Goal: Subscribe to service/newsletter

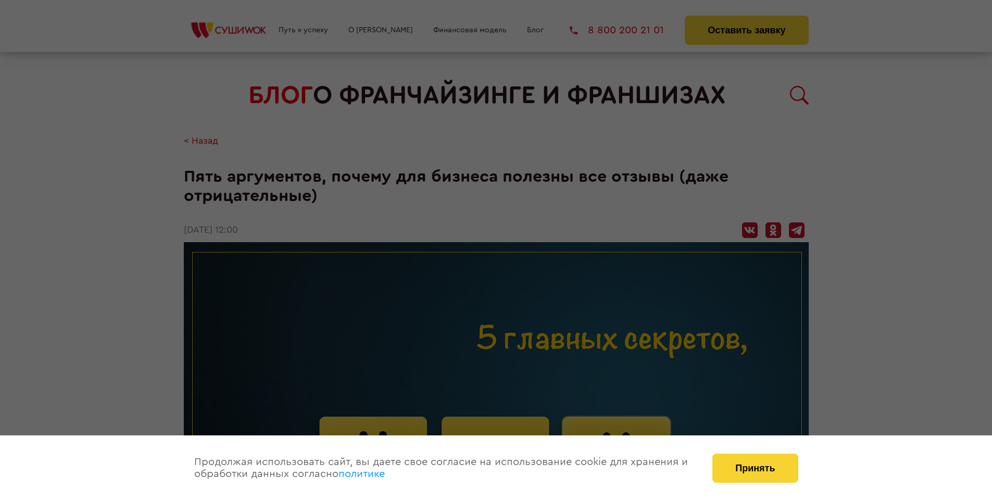
scroll to position [1164, 0]
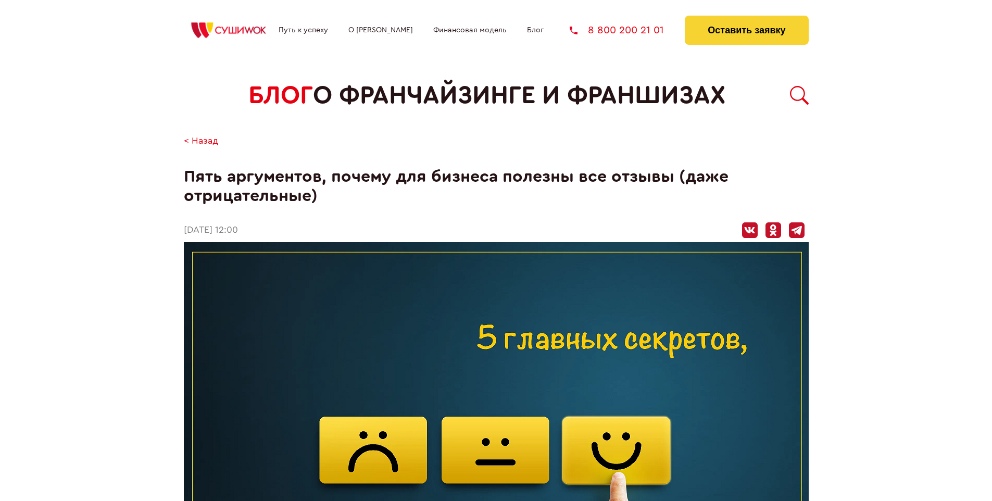
scroll to position [1164, 0]
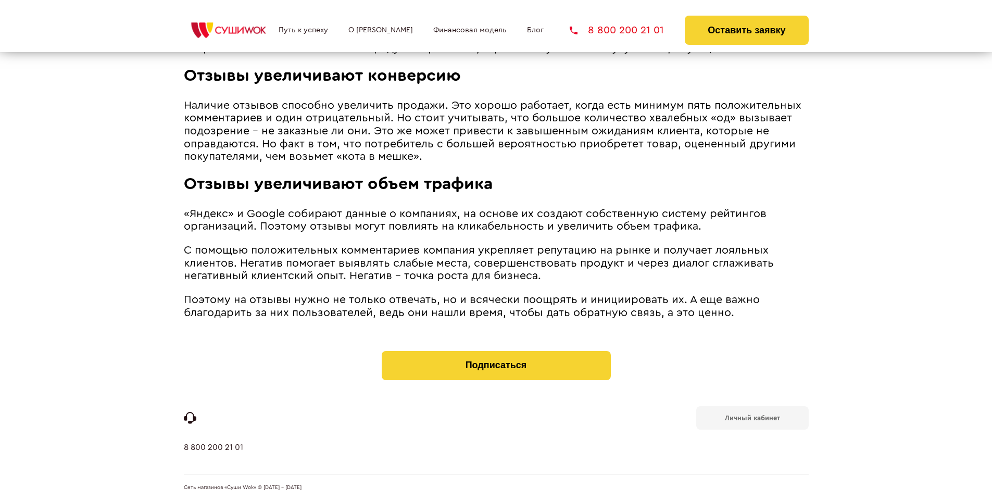
click at [752, 417] on b "Личный кабинет" at bounding box center [752, 418] width 55 height 7
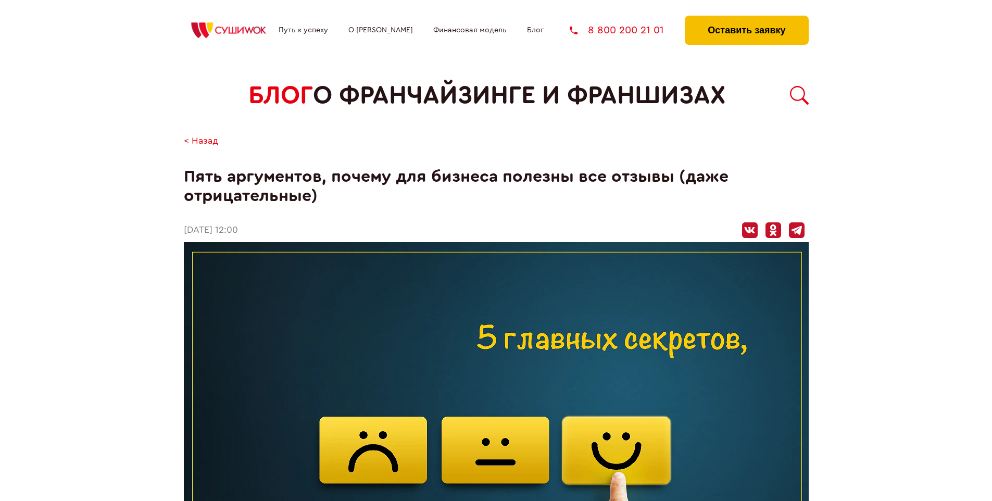
click at [747, 18] on button "Оставить заявку" at bounding box center [746, 30] width 123 height 29
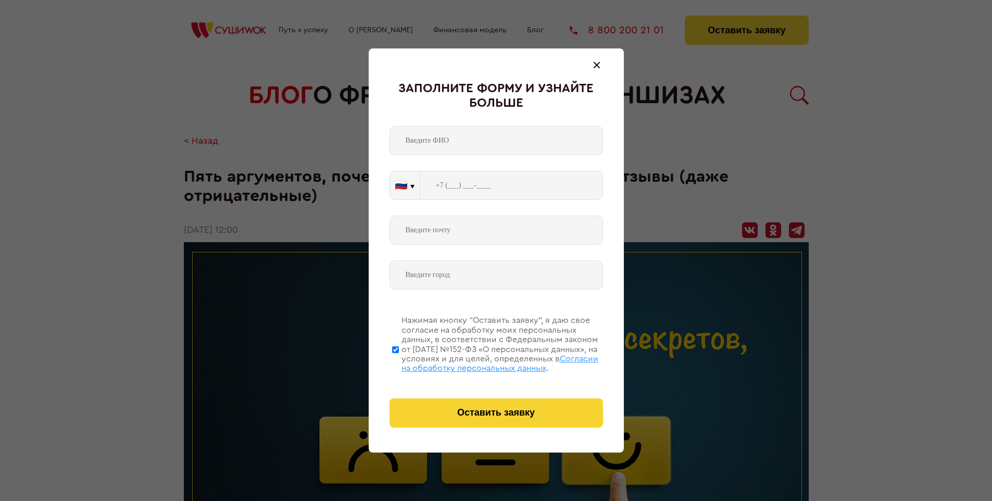
click at [483, 362] on span "Согласии на обработку персональных данных" at bounding box center [500, 364] width 197 height 18
click at [399, 362] on input "Нажимая кнопку “Оставить заявку”, я даю свое согласие на обработку моих персона…" at bounding box center [395, 349] width 7 height 83
checkbox input "false"
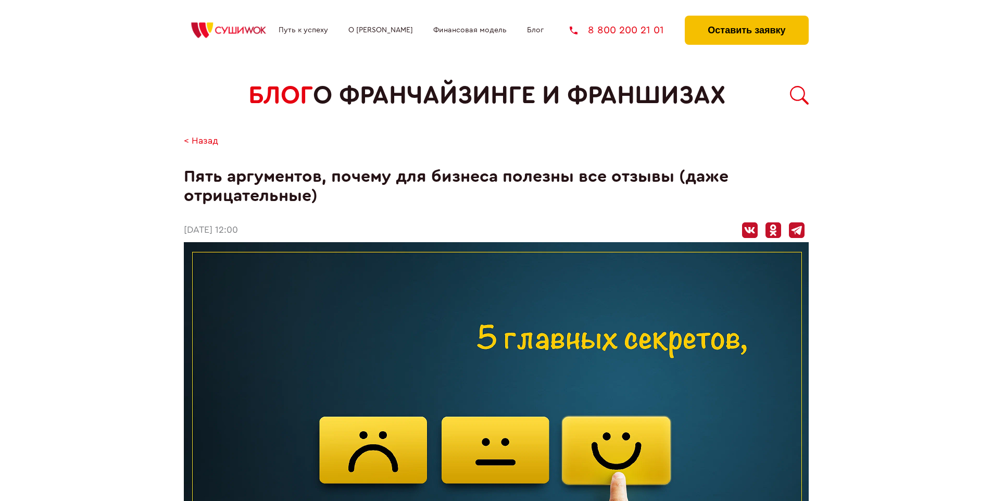
click at [747, 18] on button "Оставить заявку" at bounding box center [746, 30] width 123 height 29
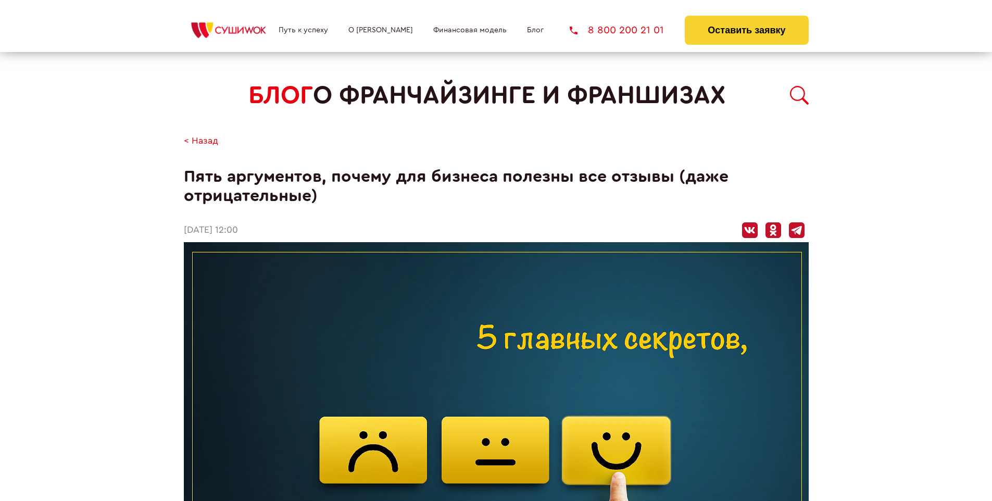
scroll to position [1164, 0]
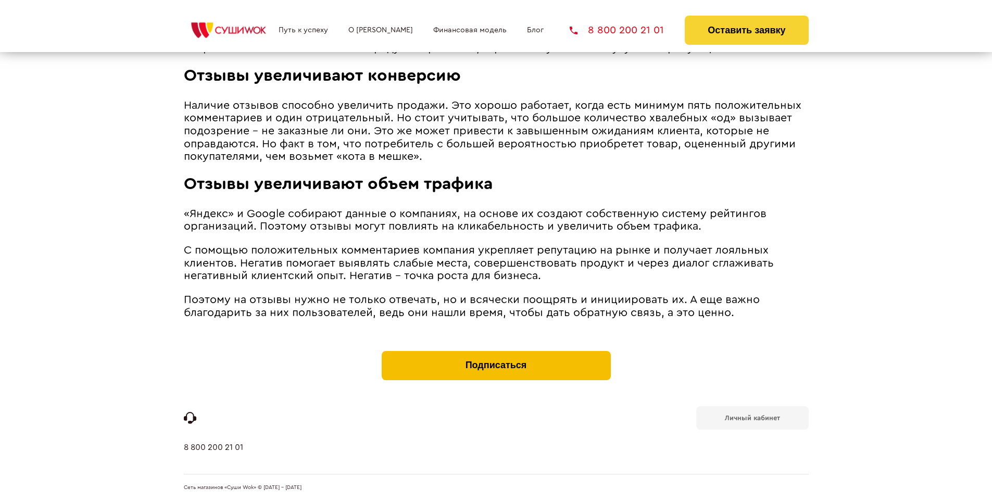
click at [496, 353] on button "Подписаться" at bounding box center [496, 365] width 229 height 29
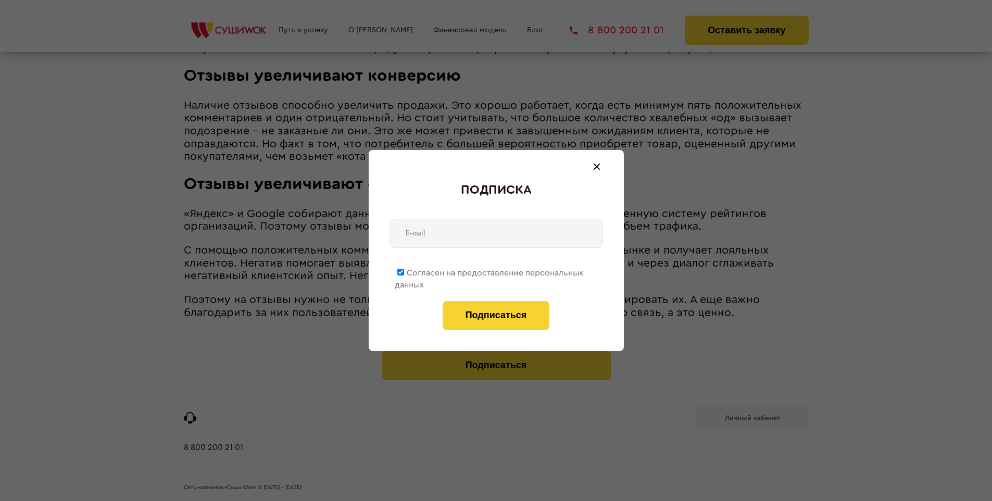
click at [490, 271] on span "Согласен на предоставление персональных данных" at bounding box center [489, 279] width 189 height 20
click at [404, 271] on input "Согласен на предоставление персональных данных" at bounding box center [401, 272] width 7 height 7
checkbox input "false"
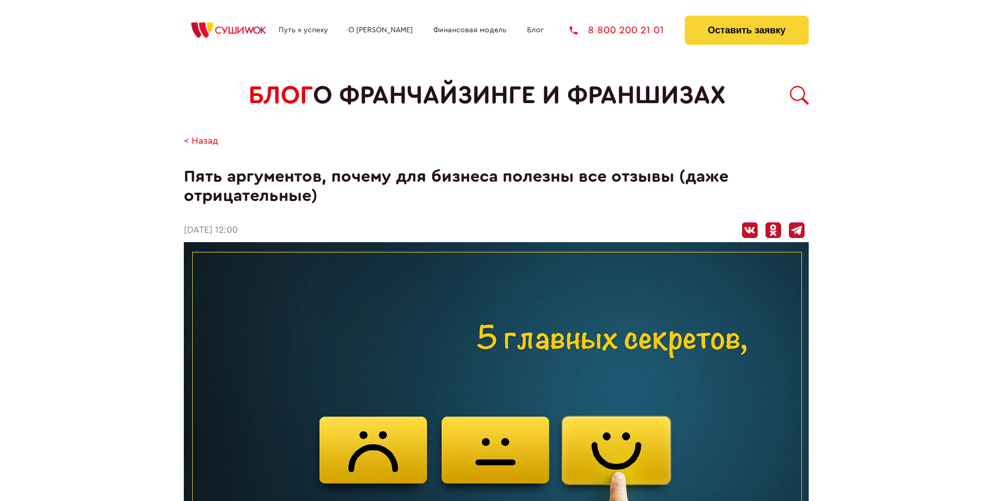
scroll to position [1164, 0]
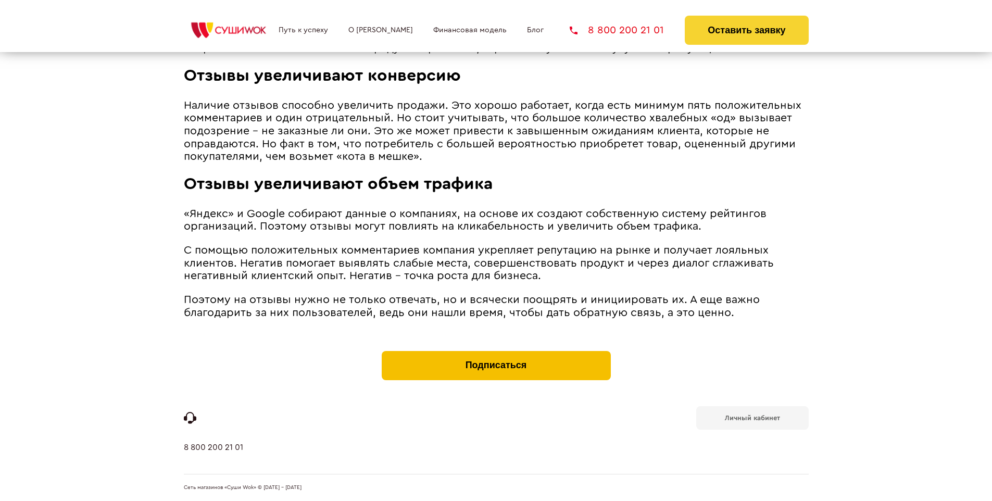
click at [496, 353] on button "Подписаться" at bounding box center [496, 365] width 229 height 29
